Goal: Task Accomplishment & Management: Use online tool/utility

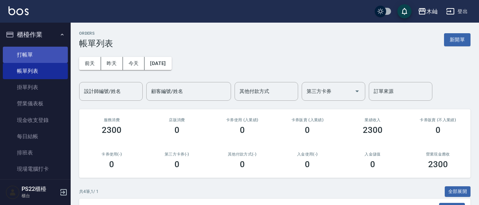
click at [26, 55] on link "打帳單" at bounding box center [35, 55] width 65 height 16
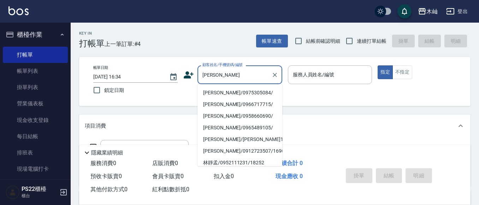
click at [233, 96] on li "[PERSON_NAME]/0975305084/" at bounding box center [239, 93] width 85 height 12
type input "[PERSON_NAME]/0975305084/"
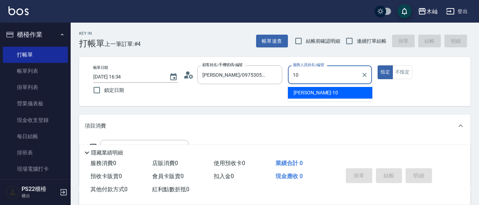
type input "小愛-10"
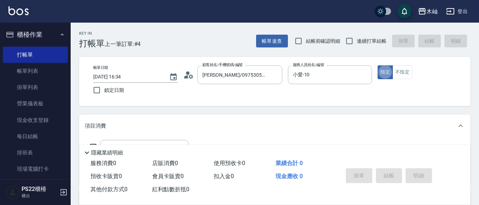
type button "true"
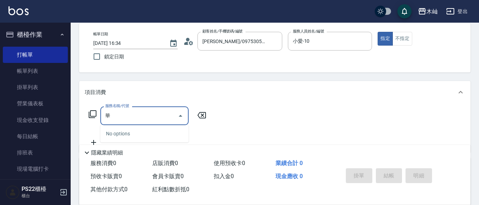
scroll to position [35, 0]
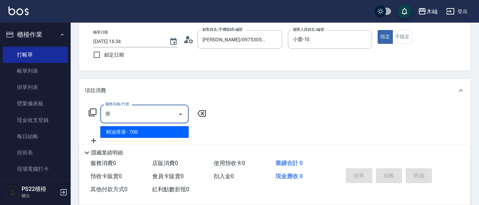
click at [153, 135] on span "精油滑灌 - 700" at bounding box center [144, 132] width 88 height 12
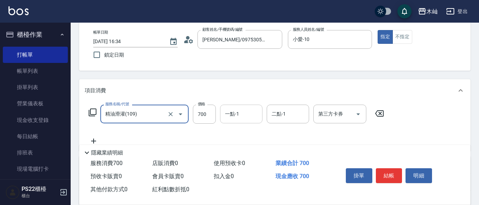
type input "精油滑灌(109)"
click at [233, 119] on input "一點-1" at bounding box center [241, 114] width 36 height 12
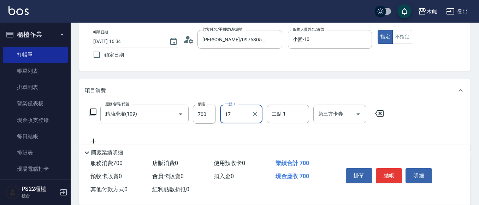
type input "[PERSON_NAME]-17"
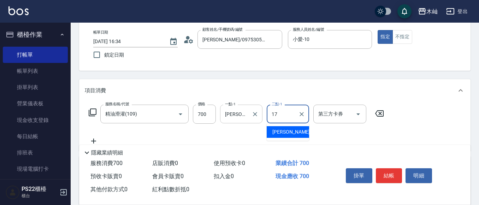
type input "[PERSON_NAME]-17"
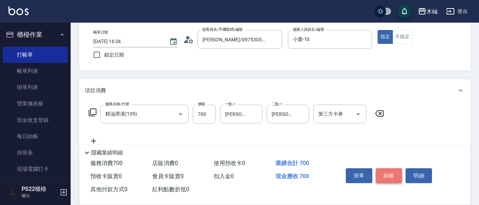
click at [401, 172] on button "結帳" at bounding box center [389, 175] width 26 height 15
